Goal: Information Seeking & Learning: Learn about a topic

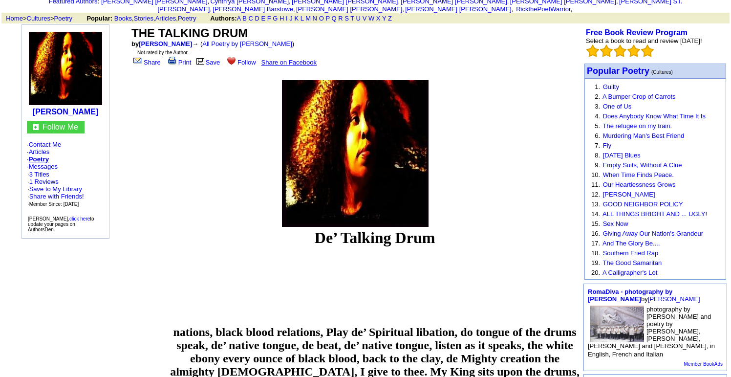
scroll to position [54, 0]
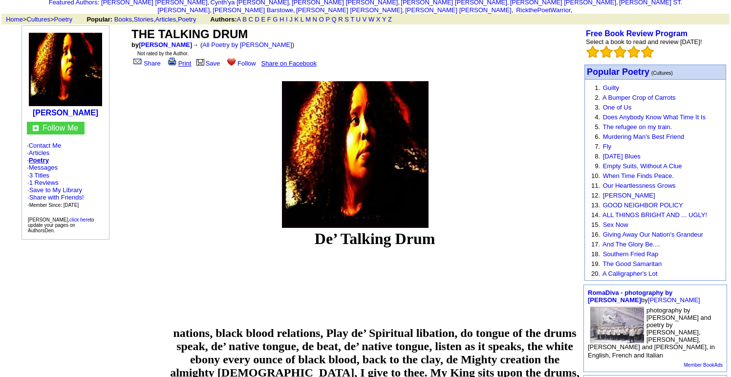
click at [185, 60] on link "Print" at bounding box center [178, 63] width 25 height 7
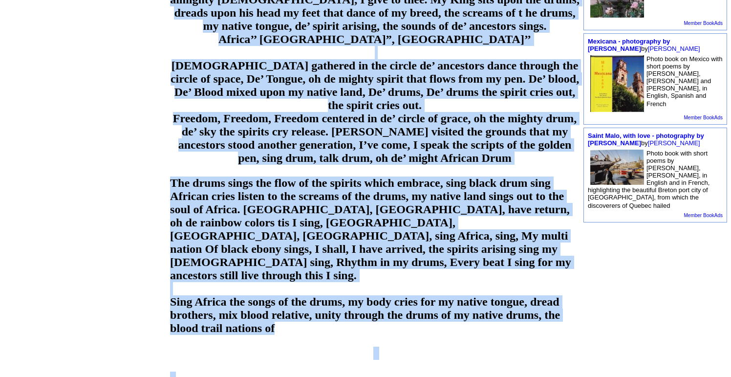
scroll to position [625, 0]
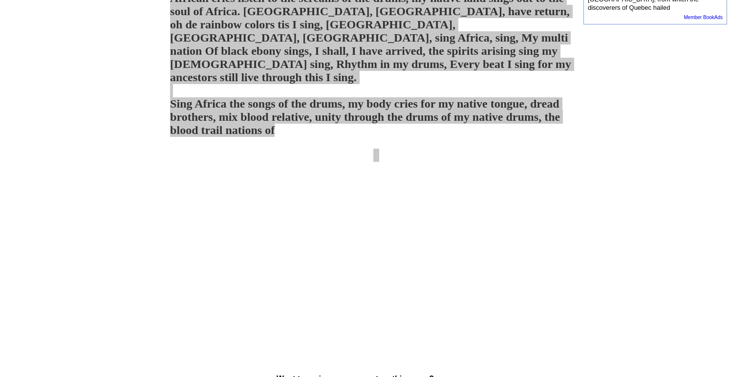
drag, startPoint x: 313, startPoint y: 233, endPoint x: 160, endPoint y: 143, distance: 177.4
click at [160, 143] on dir "De’ Talking Drum nations, black blood relations, Play de’ Spiritual libation, d…" at bounding box center [365, 3] width 429 height 688
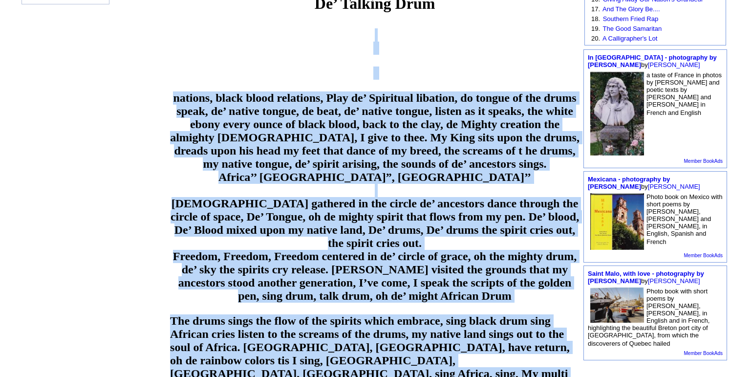
scroll to position [256, 0]
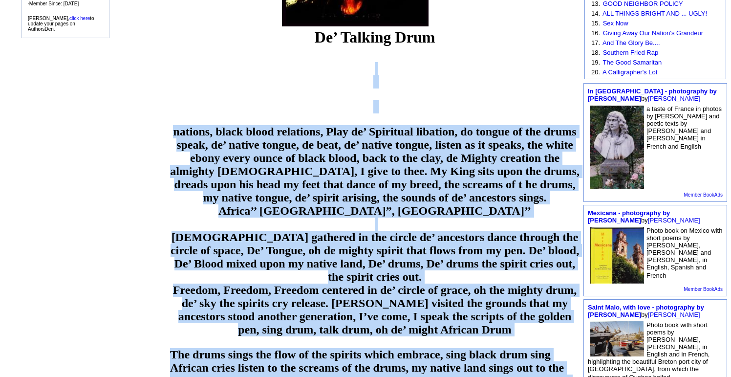
copy b "nations, black blood relations, Play de’ Spiritual libation, do tongue of the d…"
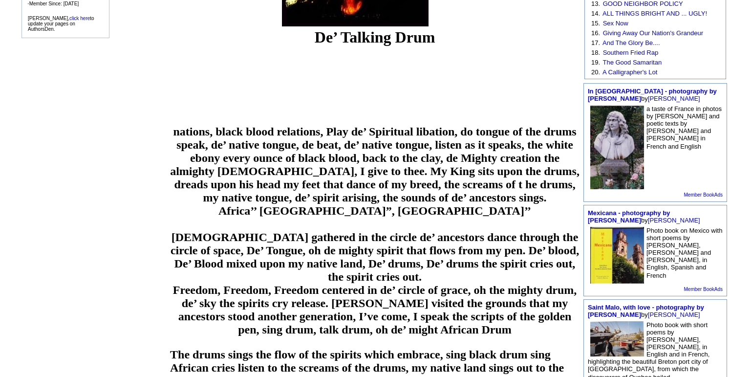
click at [136, 41] on dir "De’ Talking Drum nations, black blood relations, Play de’ Spiritual libation, d…" at bounding box center [355, 372] width 449 height 688
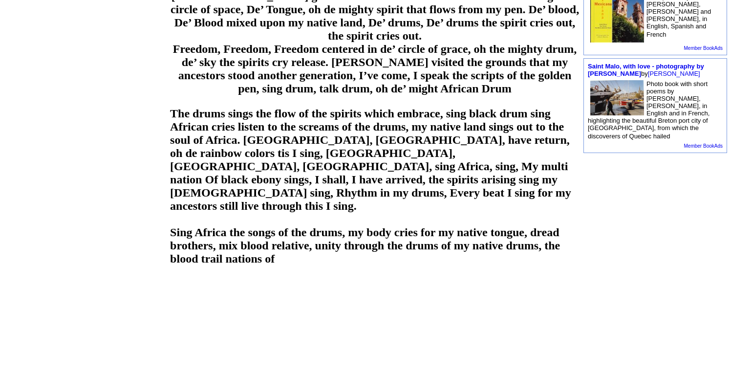
scroll to position [153, 0]
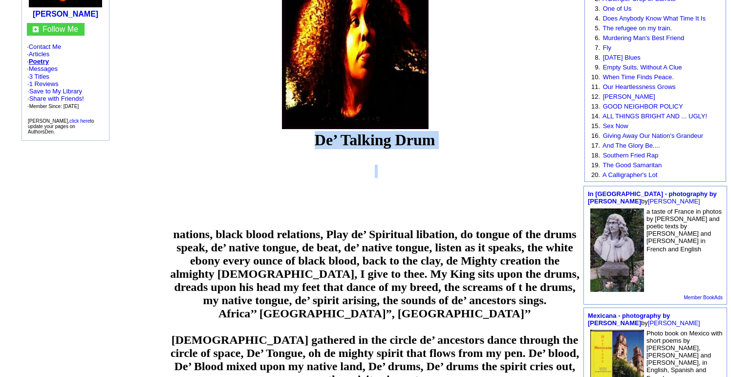
drag, startPoint x: 315, startPoint y: 132, endPoint x: 452, endPoint y: 145, distance: 137.9
copy b "De’ Talking Drum"
click at [467, 107] on td at bounding box center [355, 51] width 450 height 156
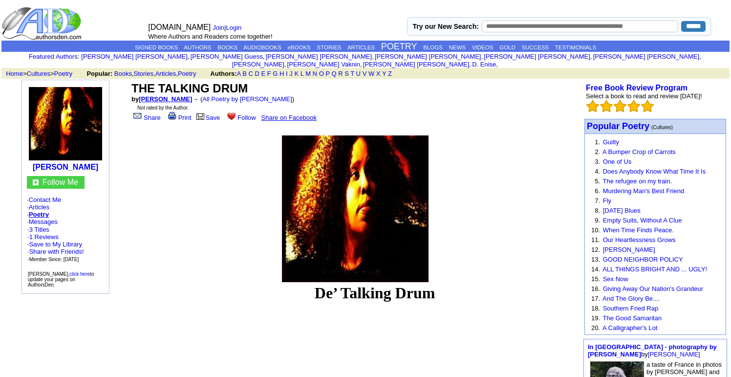
click at [145, 95] on link "jacqueline amos" at bounding box center [165, 98] width 53 height 7
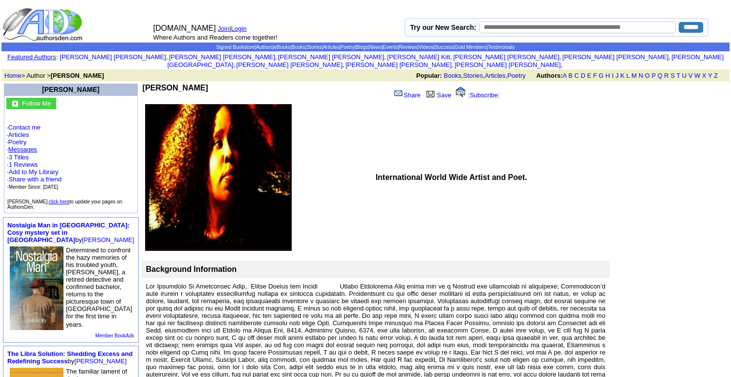
drag, startPoint x: 94, startPoint y: 81, endPoint x: 160, endPoint y: 79, distance: 66.0
click at [159, 84] on td "jacqueline amos" at bounding box center [263, 93] width 240 height 19
copy b "jacqueline amos"
click at [287, 103] on td at bounding box center [257, 177] width 231 height 149
